Goal: Consume media (video, audio): Consume media (video, audio)

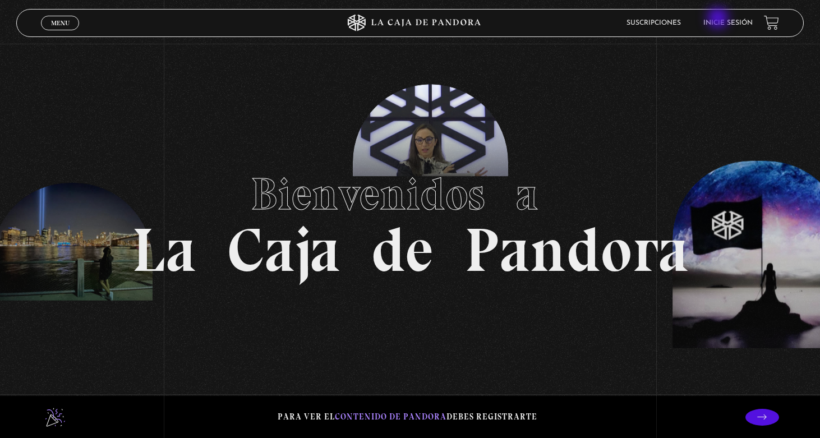
click at [719, 19] on li "Inicie sesión" at bounding box center [728, 22] width 49 height 17
click at [722, 29] on li "Inicie sesión" at bounding box center [728, 22] width 49 height 17
click at [722, 25] on link "Inicie sesión" at bounding box center [728, 23] width 49 height 7
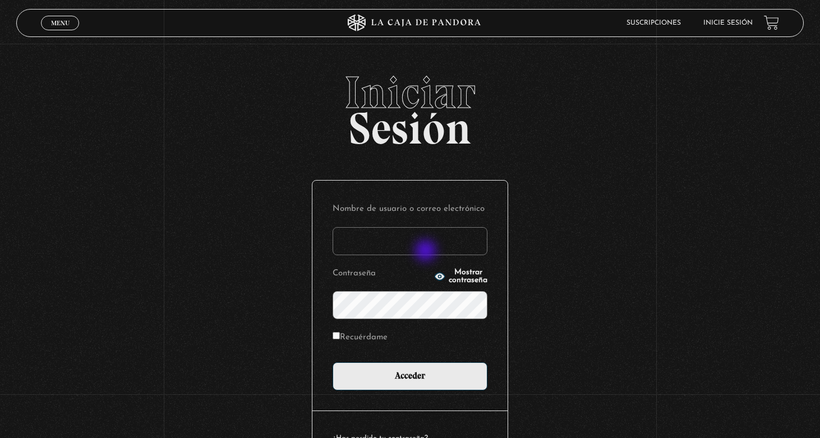
type input "gkvillalobos@hotmail.com"
click at [410, 375] on input "Acceder" at bounding box center [410, 377] width 155 height 28
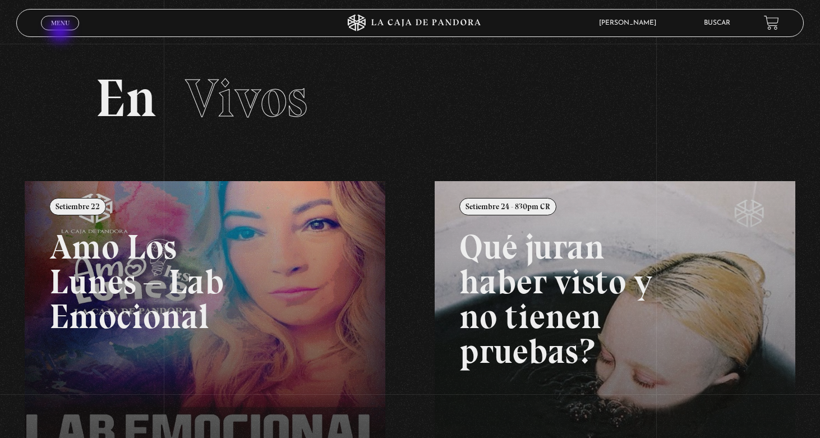
click at [61, 33] on div "Menu Cerrar" at bounding box center [164, 23] width 246 height 27
click at [63, 26] on span "Menu" at bounding box center [60, 23] width 19 height 7
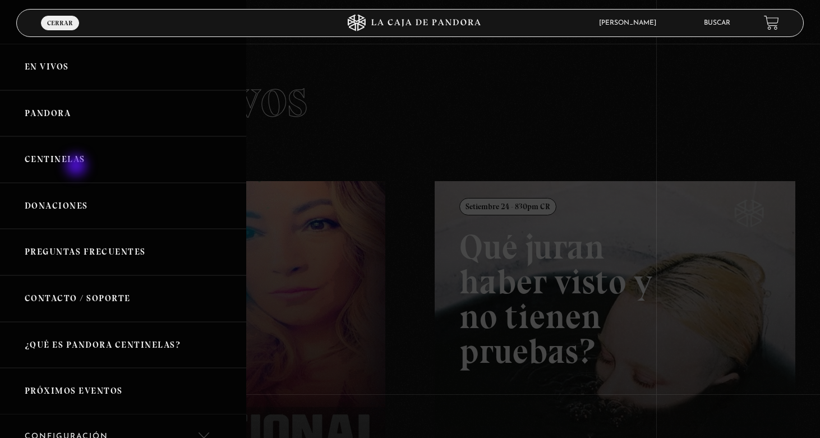
click at [77, 167] on link "Centinelas" at bounding box center [123, 159] width 246 height 47
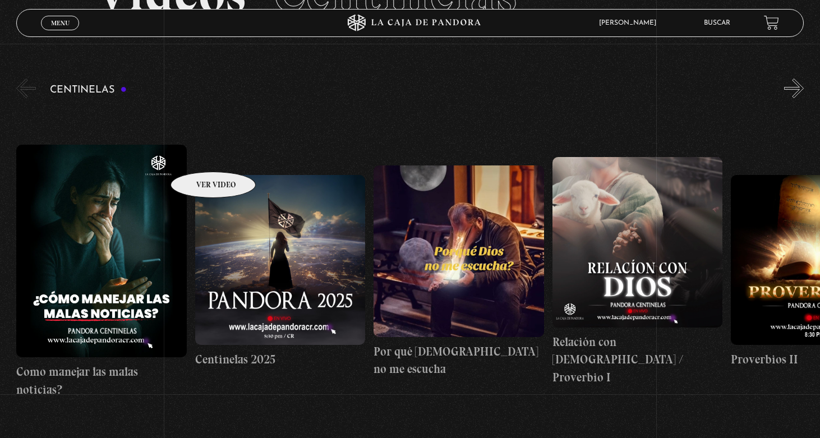
scroll to position [106, 0]
click at [792, 97] on button "»" at bounding box center [795, 88] width 20 height 20
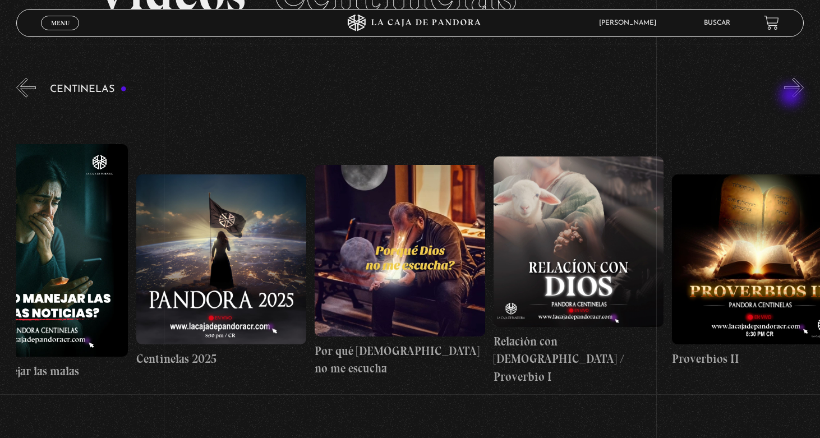
click at [792, 97] on button "»" at bounding box center [795, 88] width 20 height 20
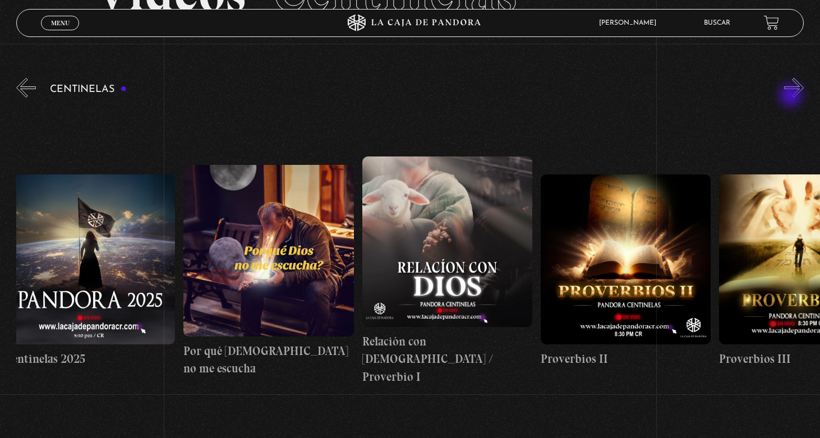
click at [792, 97] on button "»" at bounding box center [795, 88] width 20 height 20
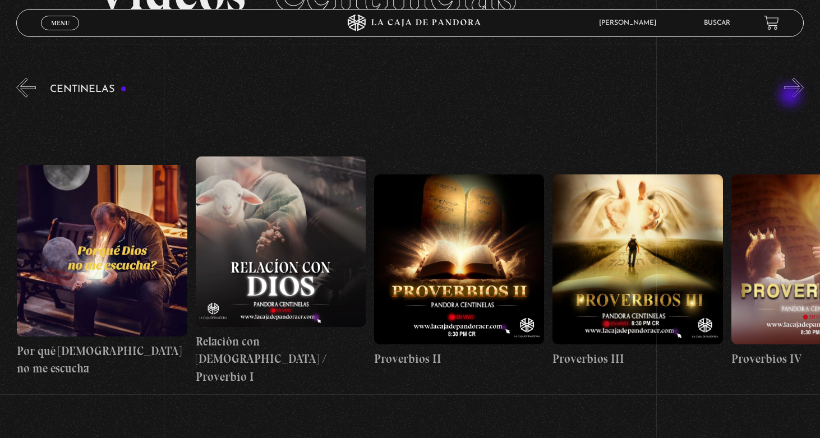
click at [791, 97] on button "»" at bounding box center [795, 88] width 20 height 20
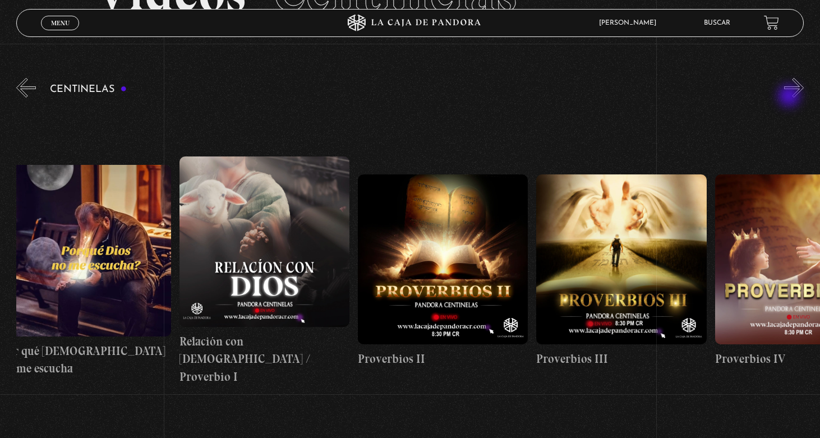
click at [791, 97] on button "»" at bounding box center [795, 88] width 20 height 20
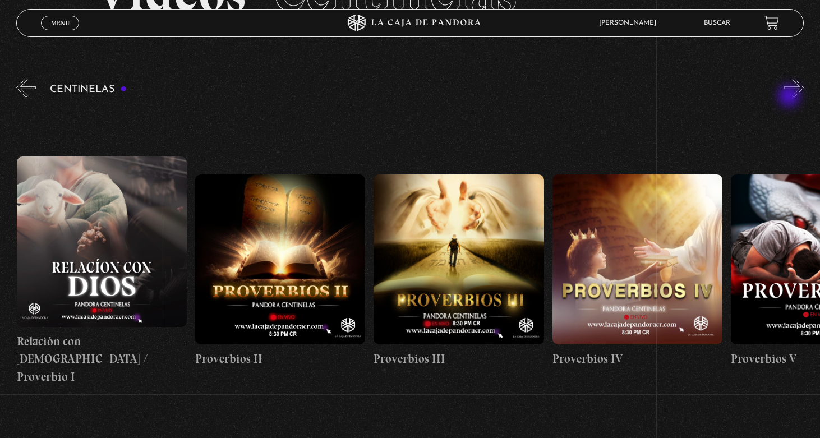
click at [791, 97] on button "»" at bounding box center [795, 88] width 20 height 20
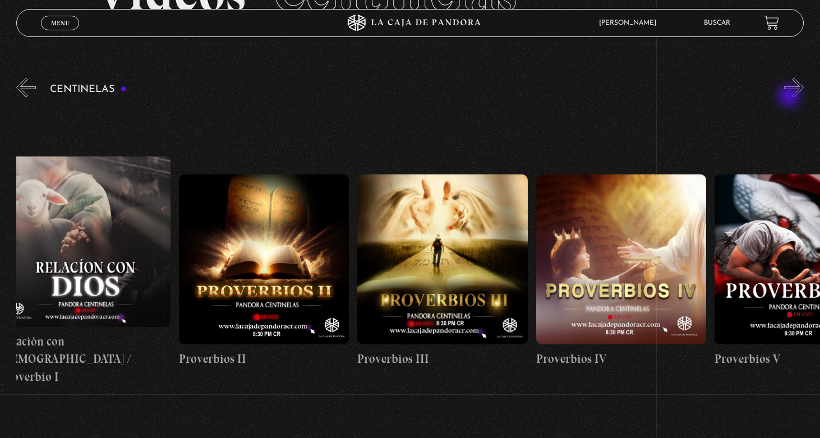
click at [791, 97] on button "»" at bounding box center [795, 88] width 20 height 20
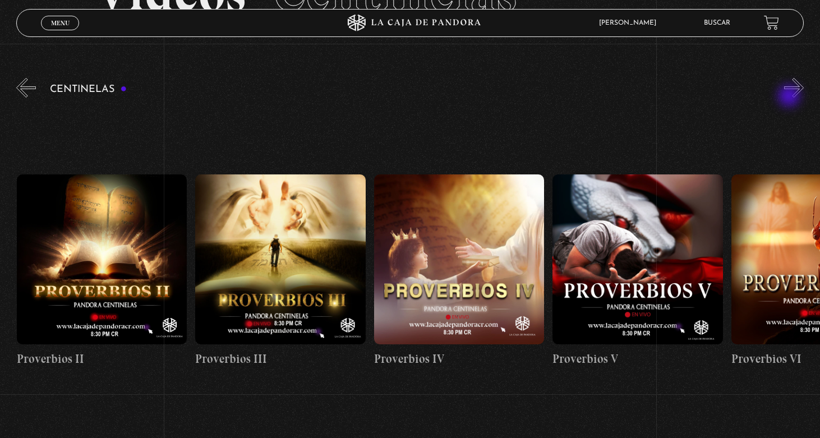
click at [791, 97] on button "»" at bounding box center [795, 88] width 20 height 20
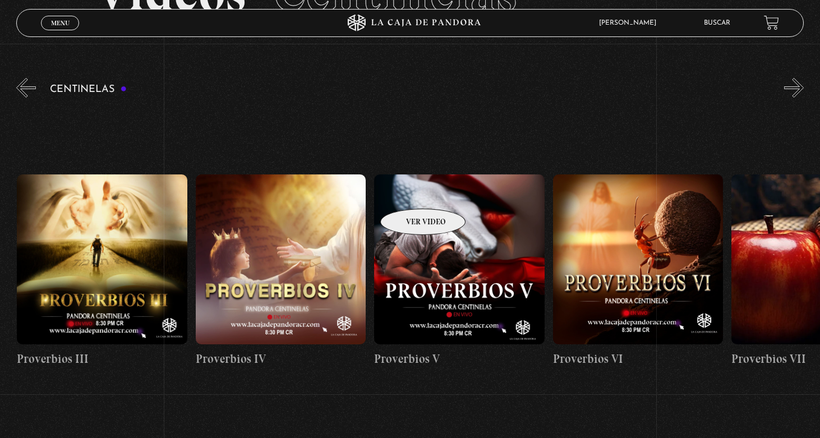
scroll to position [0, 893]
click at [790, 88] on button "»" at bounding box center [795, 88] width 20 height 20
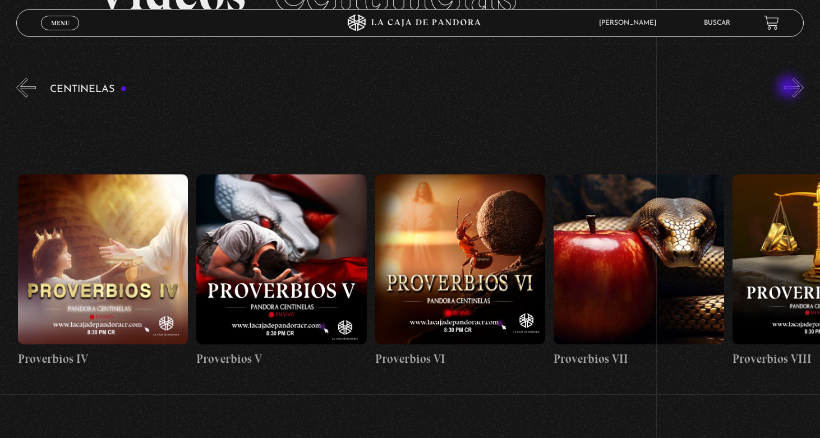
click at [790, 88] on button "»" at bounding box center [795, 88] width 20 height 20
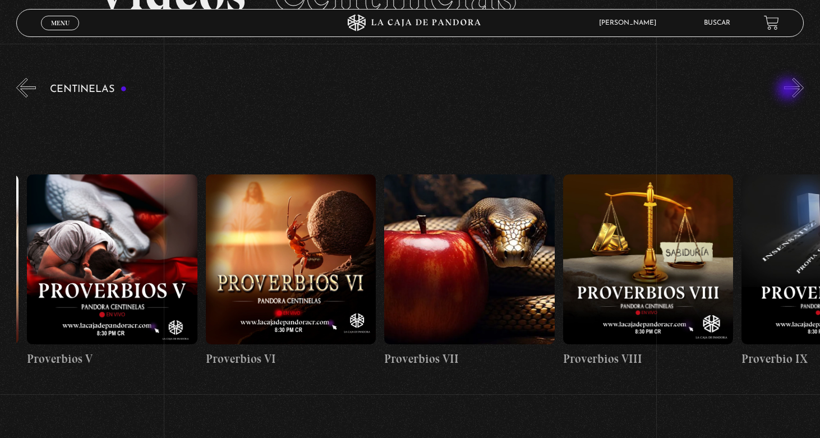
click at [790, 90] on button "»" at bounding box center [795, 88] width 20 height 20
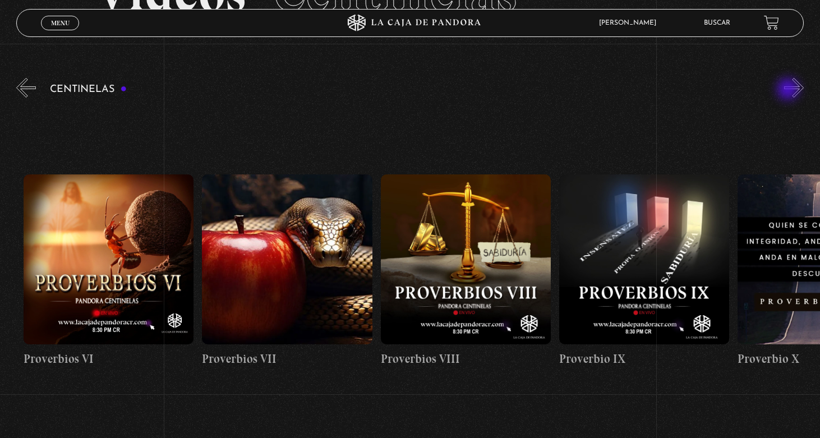
click at [790, 90] on button "»" at bounding box center [795, 88] width 20 height 20
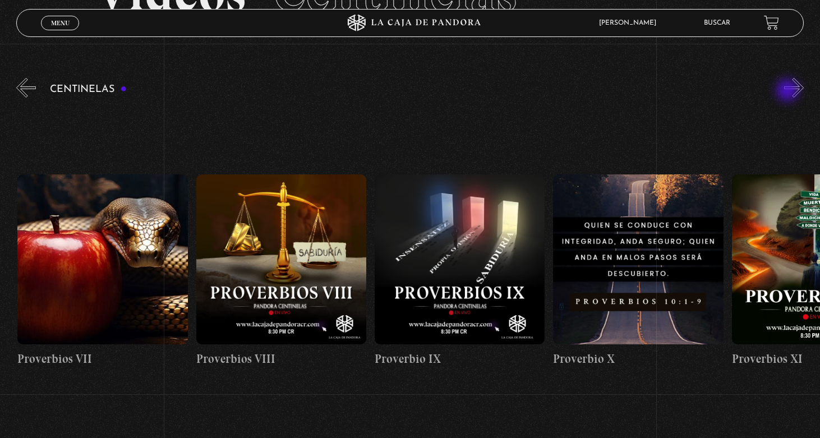
click at [789, 91] on button "»" at bounding box center [795, 88] width 20 height 20
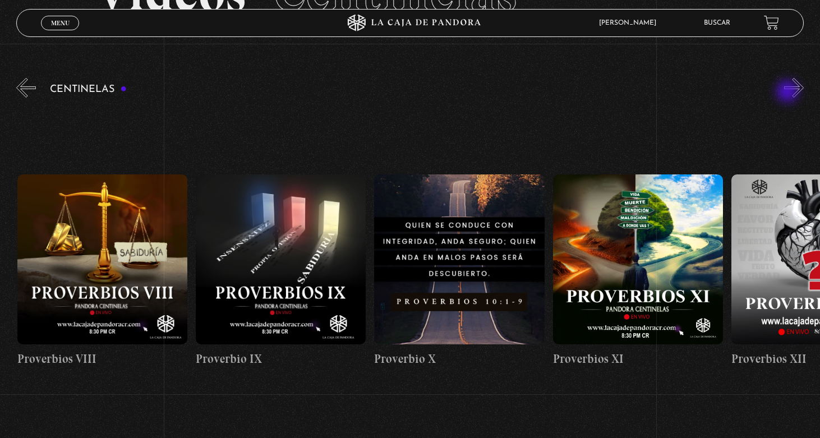
click at [789, 93] on button "»" at bounding box center [795, 88] width 20 height 20
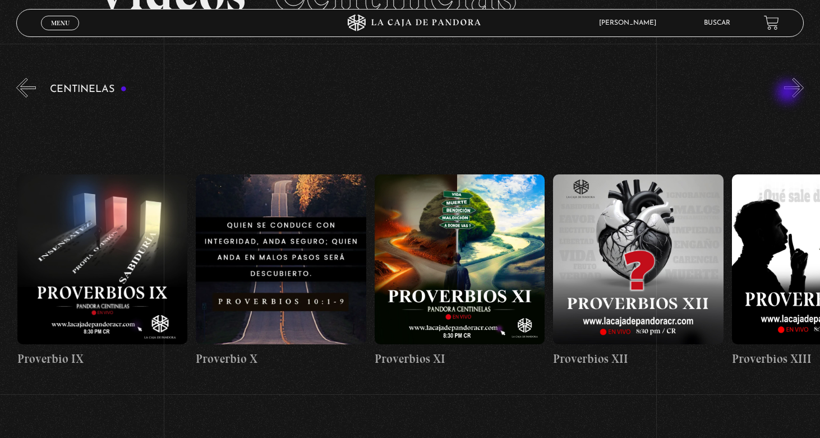
click at [788, 94] on button "»" at bounding box center [795, 88] width 20 height 20
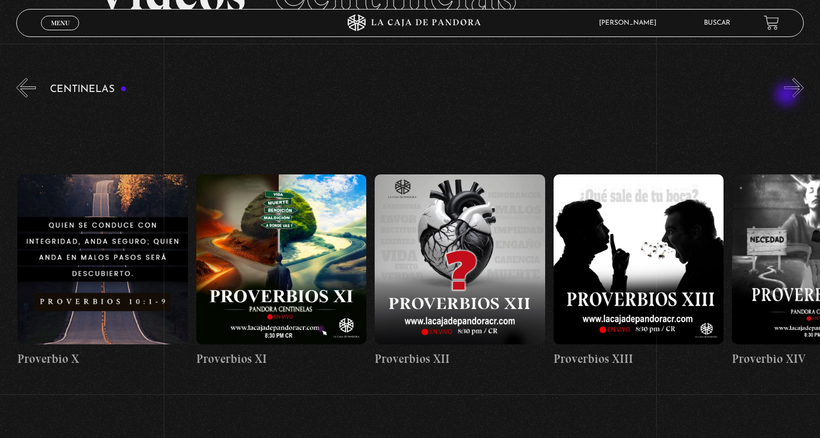
click at [788, 96] on button "»" at bounding box center [795, 88] width 20 height 20
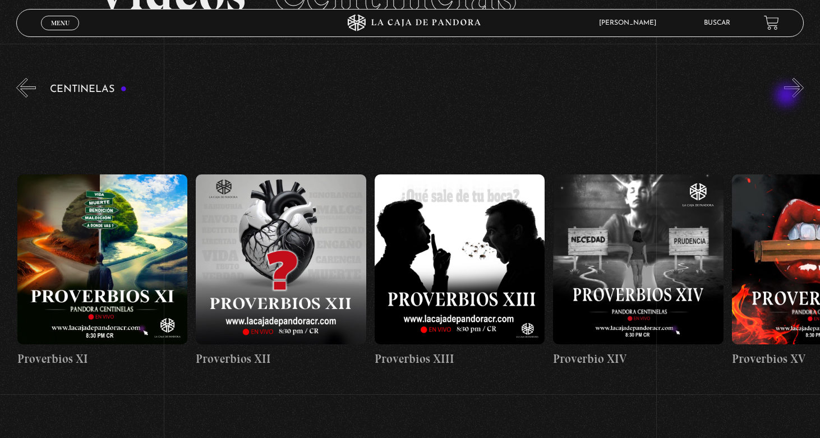
click at [788, 98] on button "»" at bounding box center [795, 88] width 20 height 20
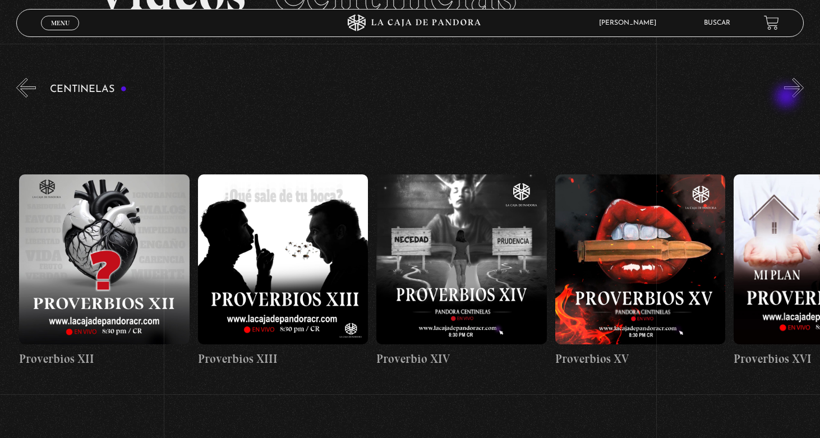
click at [788, 98] on div "Centinelas" at bounding box center [418, 256] width 804 height 360
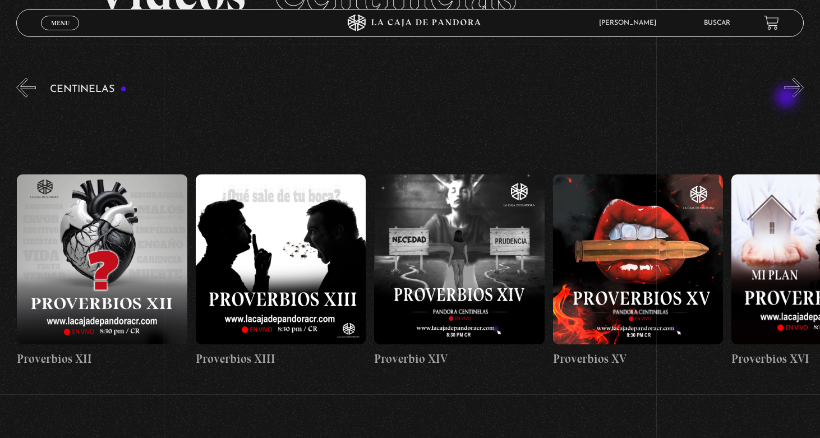
scroll to position [0, 2502]
click at [790, 93] on button "»" at bounding box center [795, 88] width 20 height 20
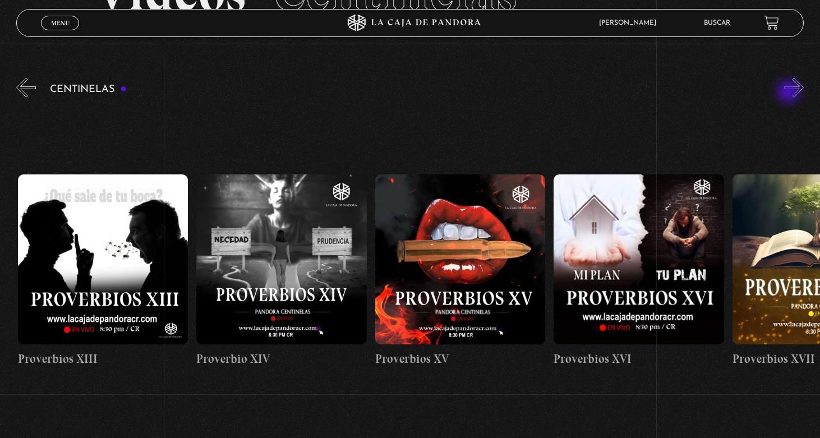
click at [790, 93] on button "»" at bounding box center [795, 88] width 20 height 20
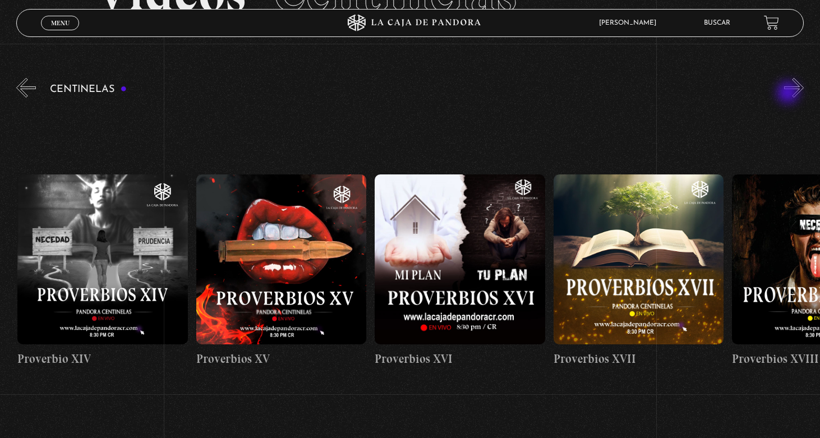
click at [790, 94] on button "»" at bounding box center [795, 88] width 20 height 20
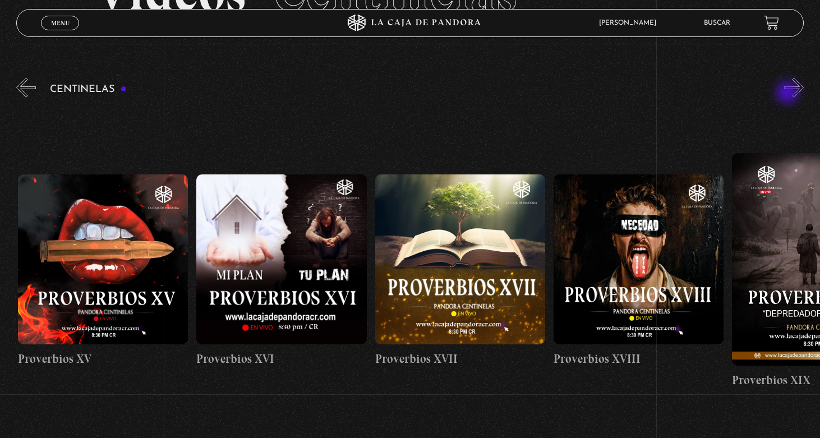
click at [789, 94] on button "»" at bounding box center [795, 88] width 20 height 20
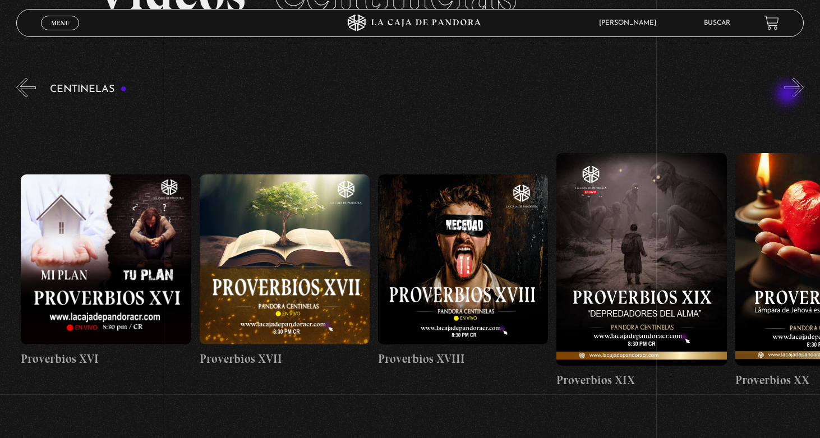
click at [789, 95] on button "»" at bounding box center [795, 88] width 20 height 20
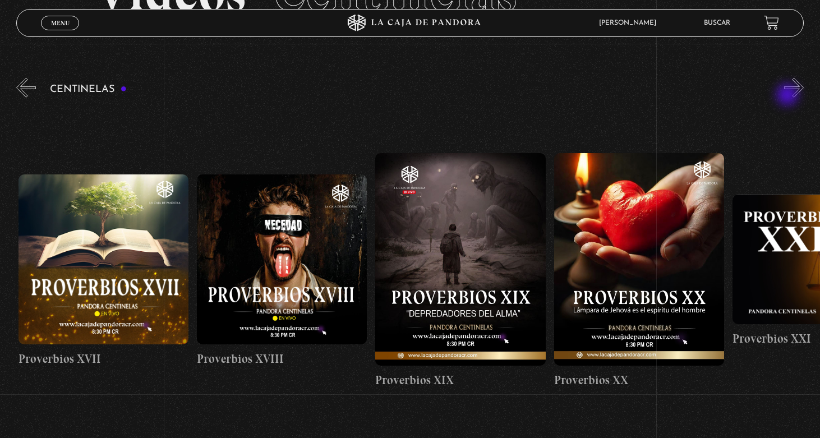
click at [789, 96] on button "»" at bounding box center [795, 88] width 20 height 20
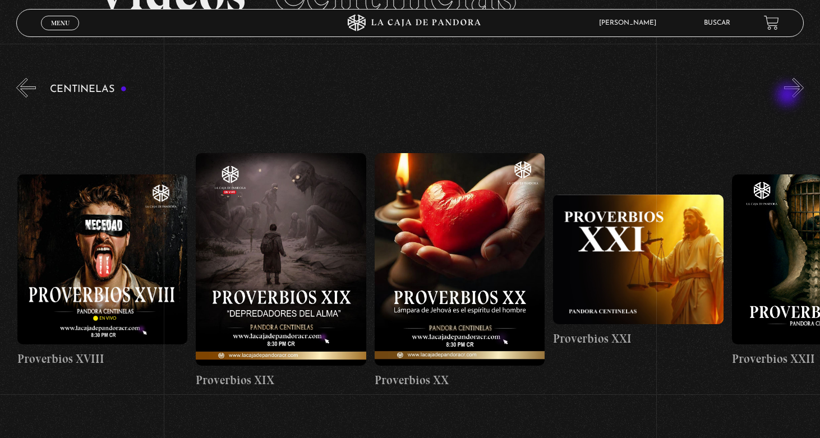
click at [788, 97] on button "»" at bounding box center [795, 88] width 20 height 20
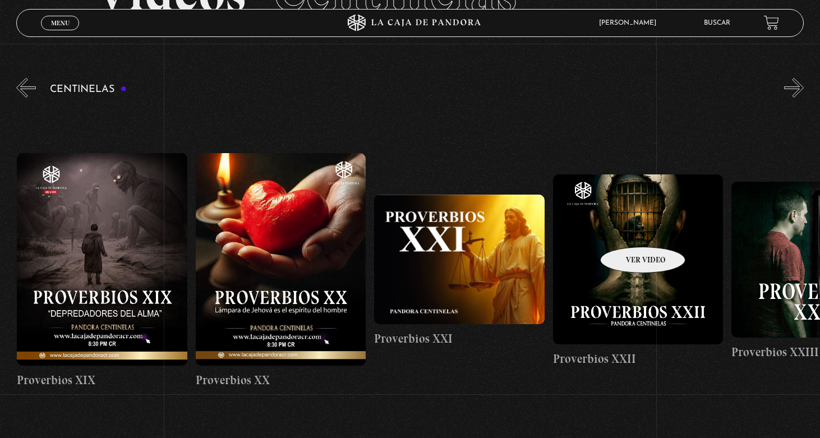
click at [629, 231] on figure at bounding box center [638, 260] width 170 height 170
click at [625, 239] on figure at bounding box center [638, 260] width 170 height 170
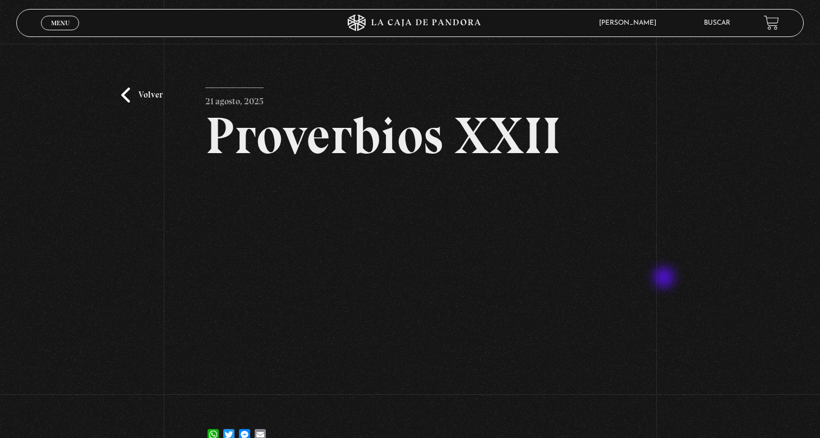
click at [666, 279] on div "Volver 21 agosto, 2025 Proverbios XXII WhatsApp Twitter Messenger Email" at bounding box center [410, 252] width 820 height 416
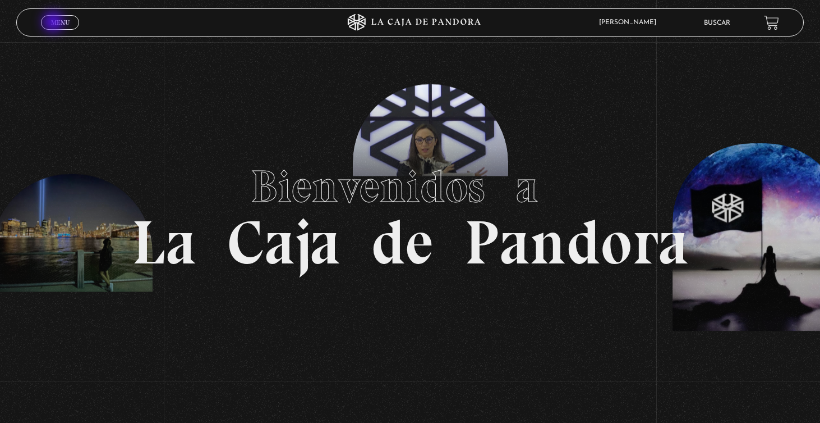
click at [54, 23] on span "Menu" at bounding box center [60, 22] width 19 height 7
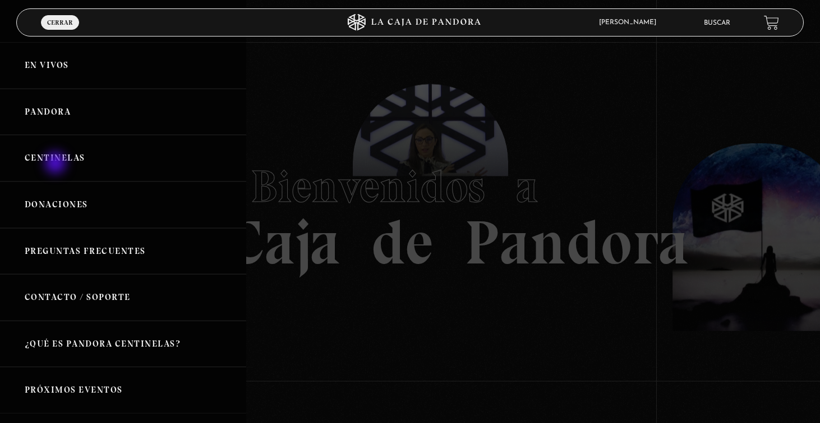
click at [57, 164] on link "Centinelas" at bounding box center [123, 158] width 246 height 47
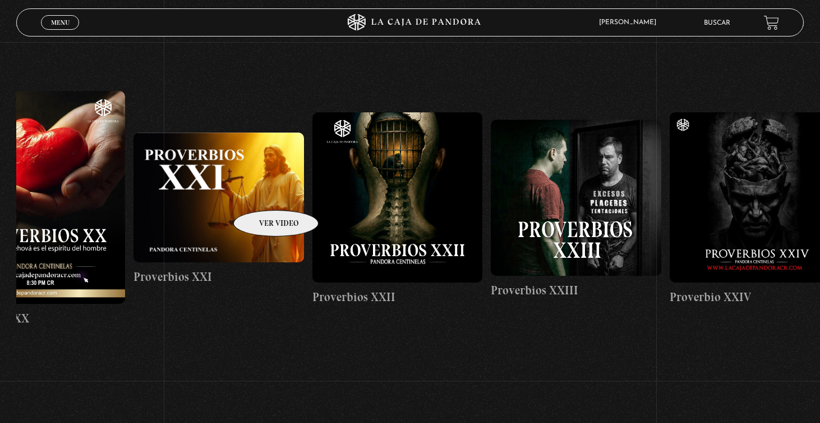
scroll to position [0, 3995]
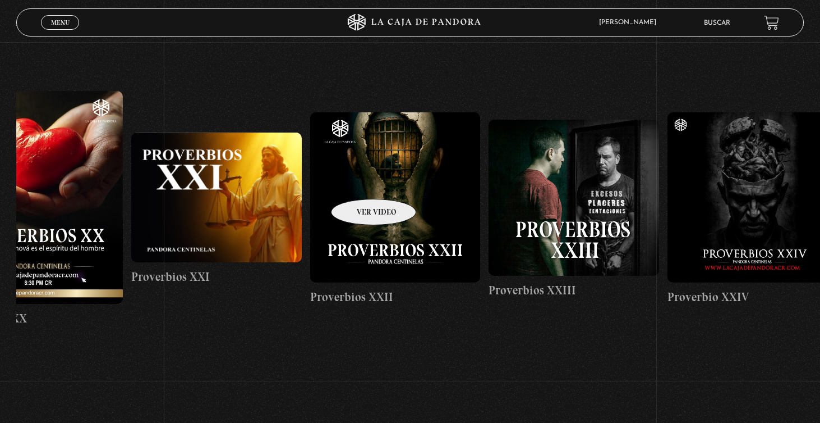
click at [359, 182] on figure at bounding box center [395, 197] width 170 height 170
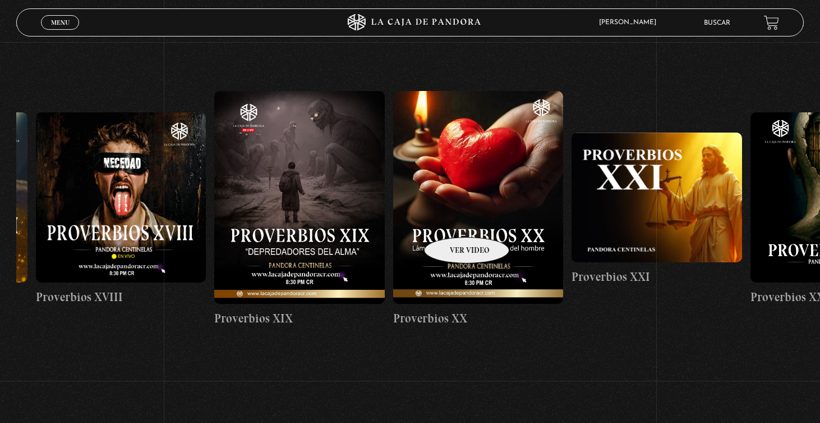
drag, startPoint x: 373, startPoint y: 205, endPoint x: 470, endPoint y: 229, distance: 99.5
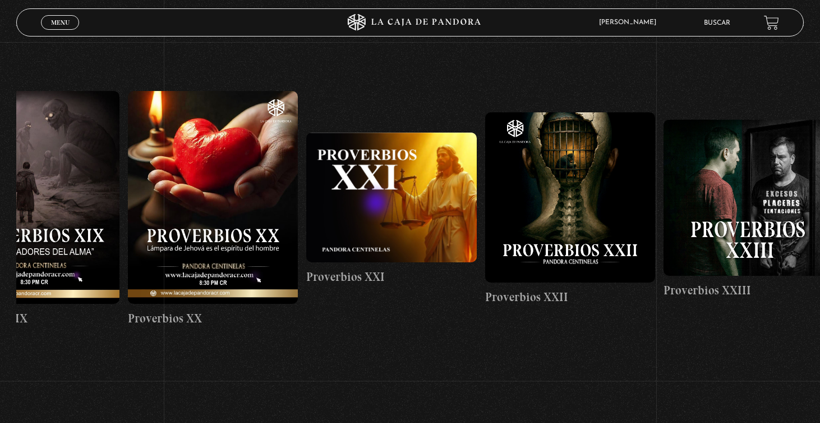
scroll to position [0, 3840]
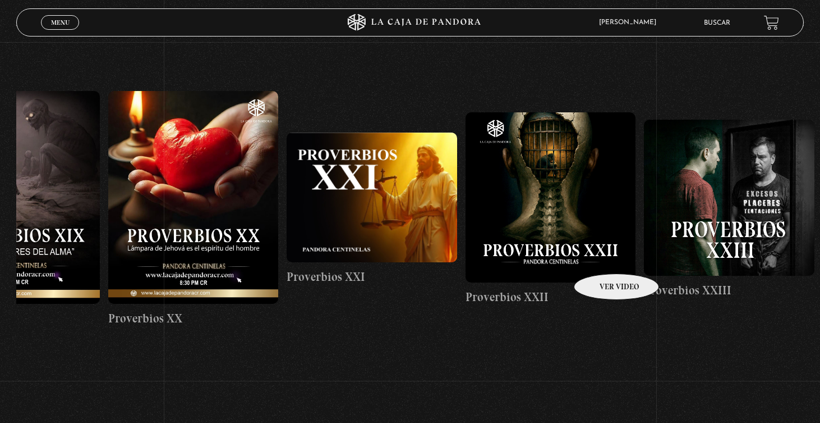
click at [602, 256] on figure at bounding box center [551, 197] width 170 height 170
